Goal: Task Accomplishment & Management: Use online tool/utility

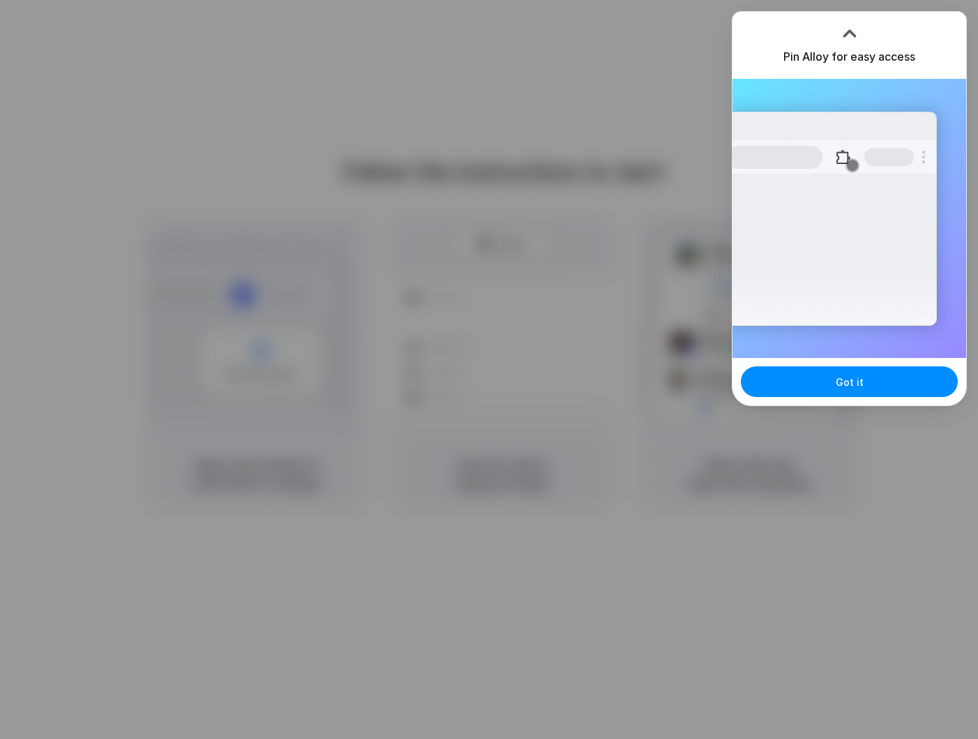
click at [886, 288] on div "Extensions Alloy · AI Prototyping for..." at bounding box center [831, 219] width 211 height 214
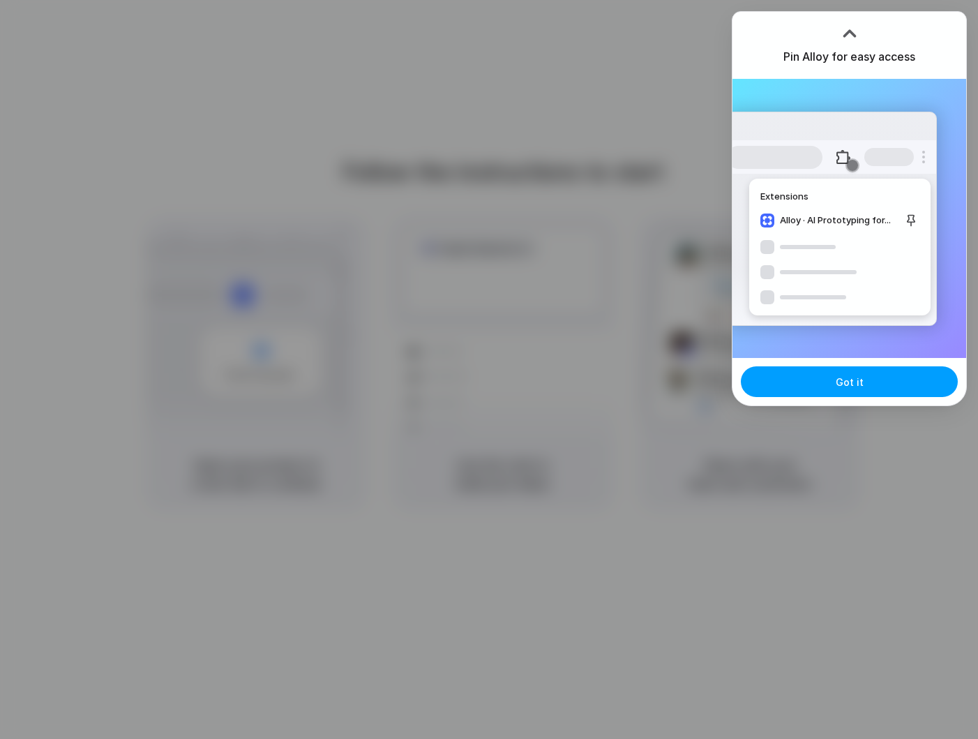
click at [869, 382] on button "Got it" at bounding box center [849, 381] width 217 height 31
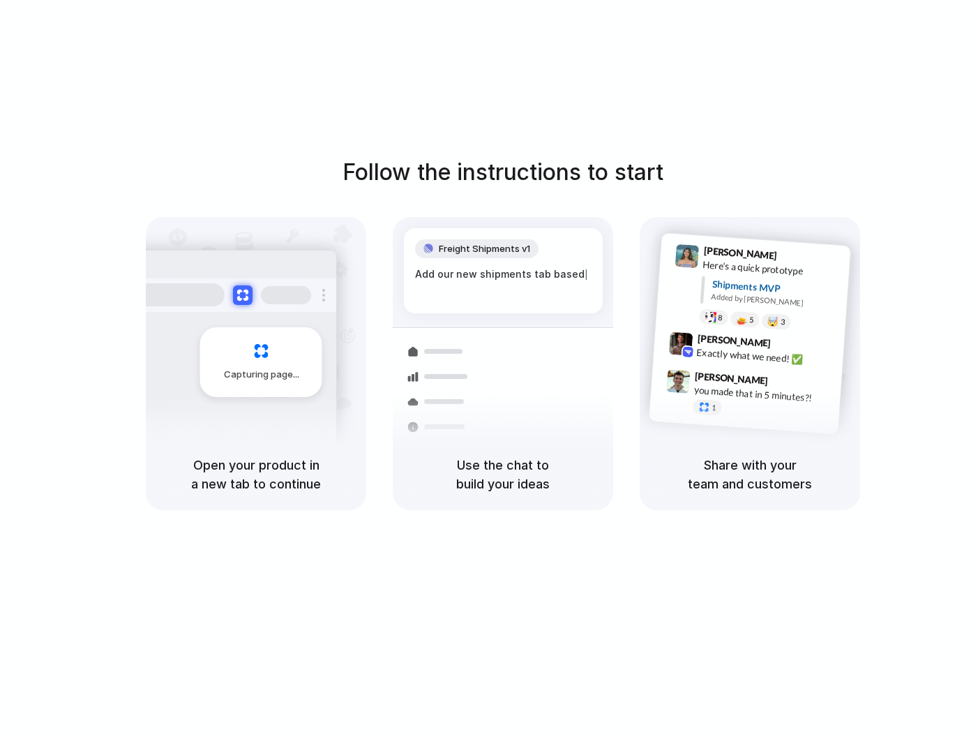
click at [275, 81] on div "Follow the instructions to start Capturing page Open your product in a new tab …" at bounding box center [503, 383] width 1006 height 767
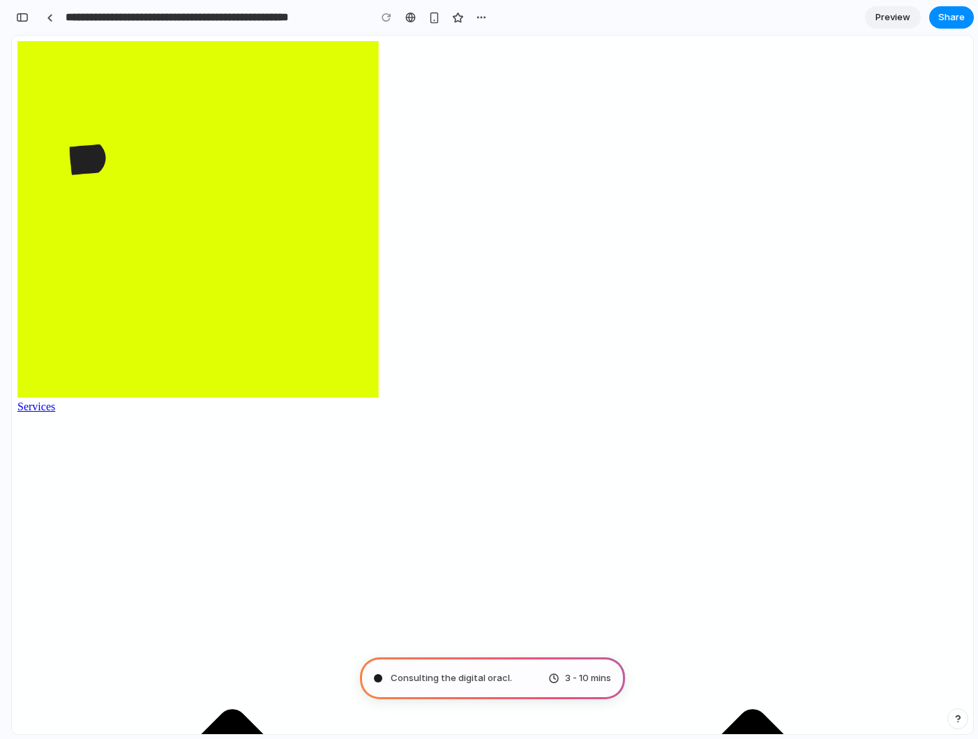
type input "**********"
